Goal: Find contact information: Find contact information

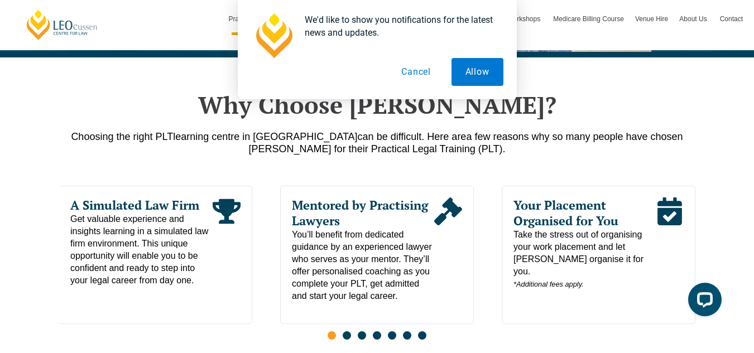
click at [414, 70] on button "Cancel" at bounding box center [415, 72] width 57 height 28
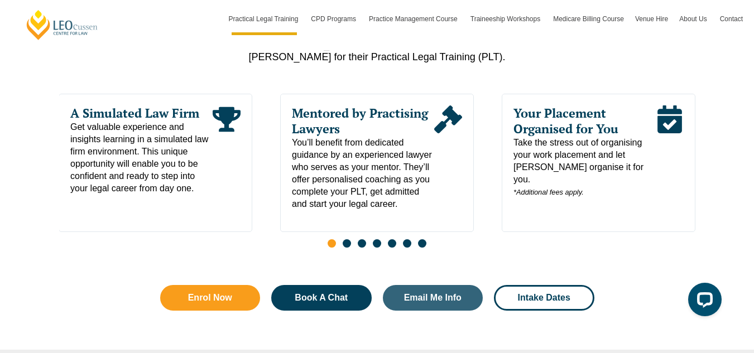
scroll to position [604, 0]
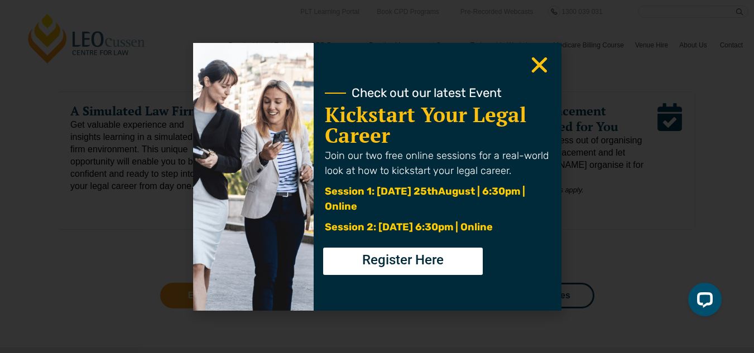
click at [408, 263] on span "Register Here" at bounding box center [402, 259] width 81 height 13
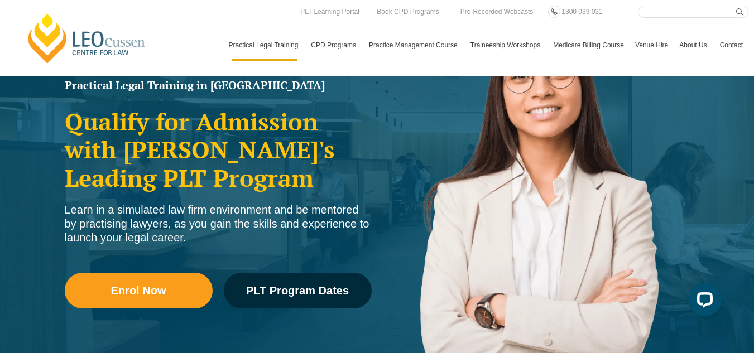
click at [714, 48] on link "Contact" at bounding box center [731, 45] width 34 height 32
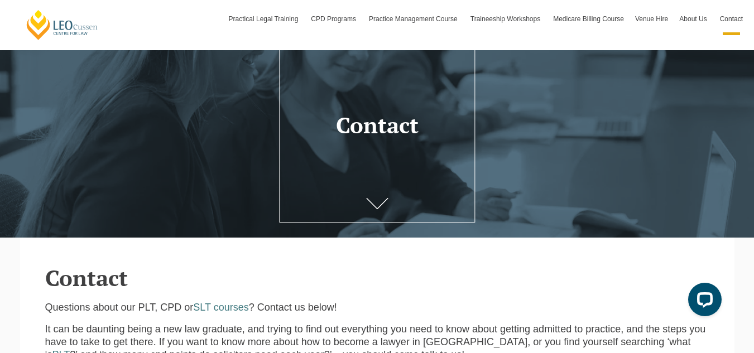
scroll to position [73, 0]
